Goal: Task Accomplishment & Management: Use online tool/utility

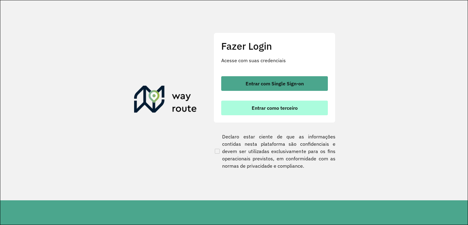
click at [299, 104] on button "Entrar como terceiro" at bounding box center [274, 107] width 107 height 15
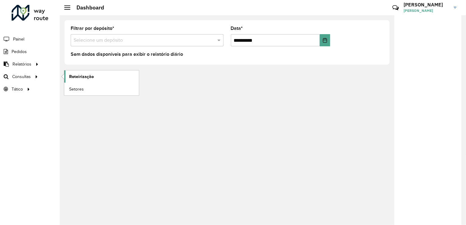
click at [78, 78] on span "Roteirização" at bounding box center [81, 76] width 25 height 6
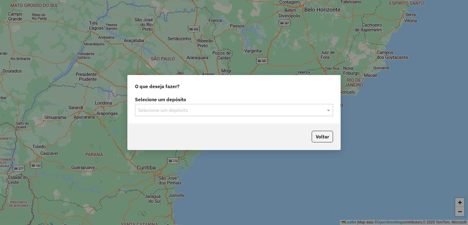
click at [322, 114] on div "Selecione um depósito" at bounding box center [234, 110] width 198 height 12
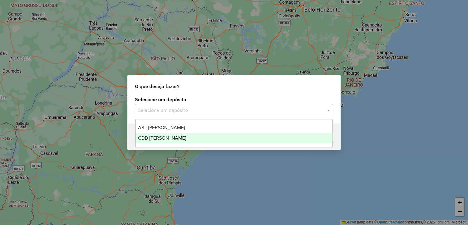
click at [302, 137] on div "CDD [PERSON_NAME]" at bounding box center [233, 138] width 197 height 10
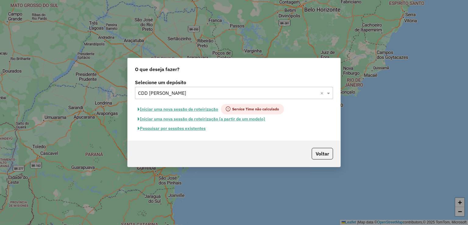
click at [320, 119] on div "Iniciar uma nova sessão de roteirização (a partir de um modelo)" at bounding box center [234, 118] width 198 height 9
click at [159, 129] on button "Pesquisar por sessões existentes" at bounding box center [171, 128] width 73 height 9
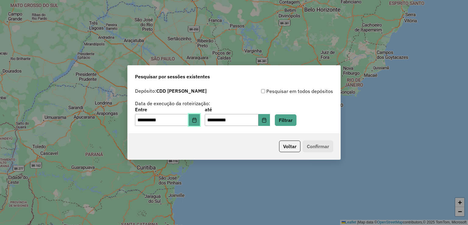
click at [194, 122] on button "Choose Date" at bounding box center [194, 120] width 12 height 12
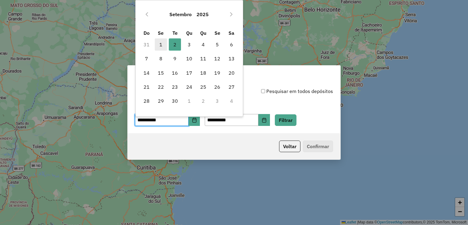
click at [162, 46] on span "1" at bounding box center [161, 44] width 12 height 12
type input "**********"
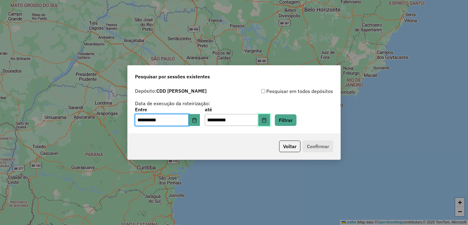
click at [268, 122] on button "Choose Date" at bounding box center [264, 120] width 12 height 12
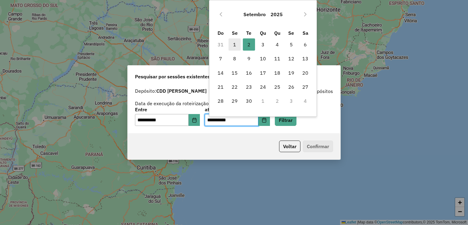
click at [235, 44] on span "1" at bounding box center [234, 44] width 12 height 12
type input "**********"
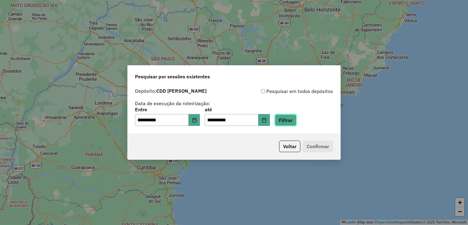
click at [291, 121] on button "Filtrar" at bounding box center [286, 120] width 22 height 12
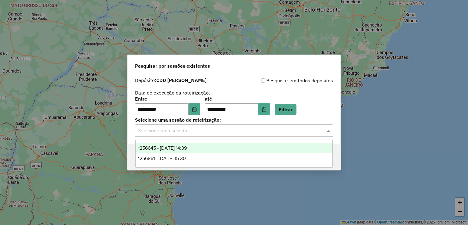
click at [245, 130] on input "text" at bounding box center [228, 130] width 180 height 7
click at [225, 151] on div "1256645 - 01/09/2025 14:39" at bounding box center [233, 148] width 197 height 10
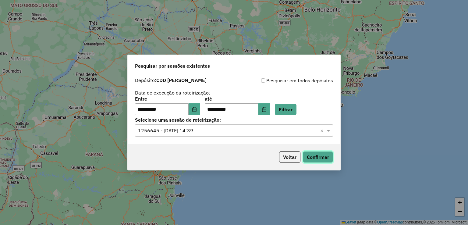
click at [309, 160] on button "Confirmar" at bounding box center [318, 157] width 30 height 12
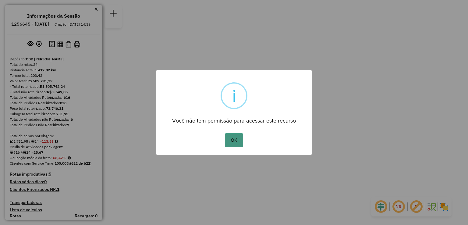
click at [233, 140] on button "OK" at bounding box center [234, 140] width 18 height 14
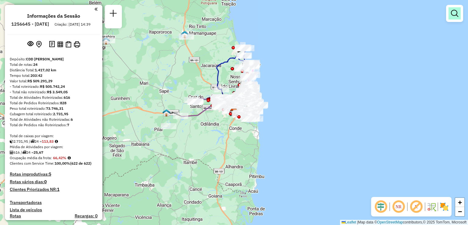
click at [452, 7] on link at bounding box center [454, 13] width 12 height 12
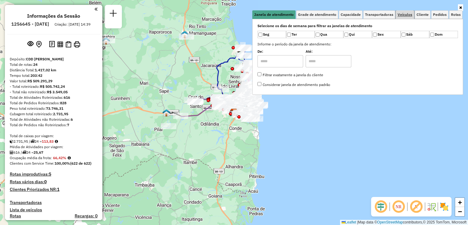
click at [405, 15] on span "Veículos" at bounding box center [404, 15] width 15 height 4
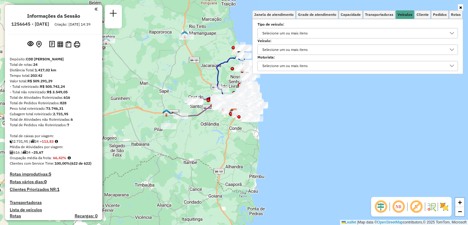
click at [289, 33] on div "Selecione um ou mais itens" at bounding box center [285, 33] width 50 height 10
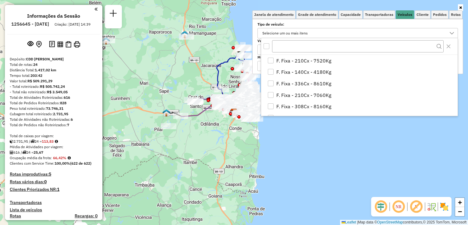
click at [339, 32] on div "Selecione um ou mais itens" at bounding box center [353, 33] width 186 height 10
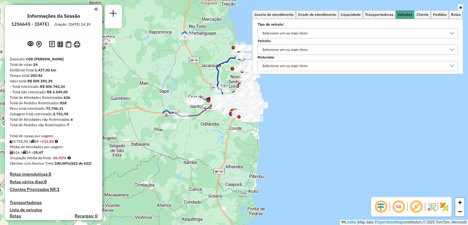
click at [313, 47] on div "Selecione um ou mais itens" at bounding box center [353, 50] width 186 height 10
